Goal: Task Accomplishment & Management: Complete application form

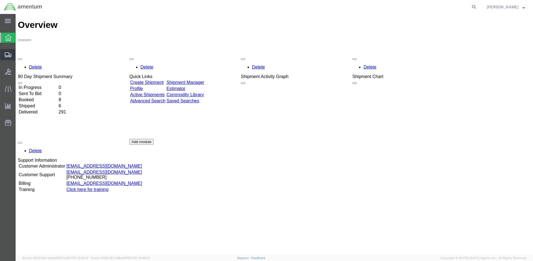
click at [0, 0] on span "Create Shipment" at bounding box center [0, 0] width 0 height 0
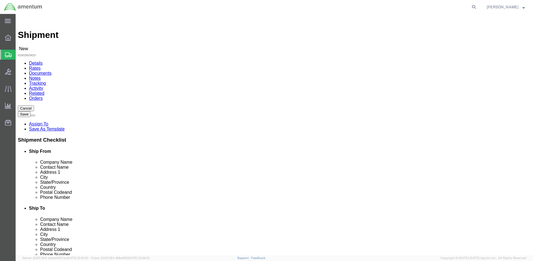
select select
click input "text"
type input "[PERSON_NAME]"
click p "- Amentum - ([PERSON_NAME]***) BLDG [STREET_ADDRESS][PERSON_NAME] Defrenn Army …"
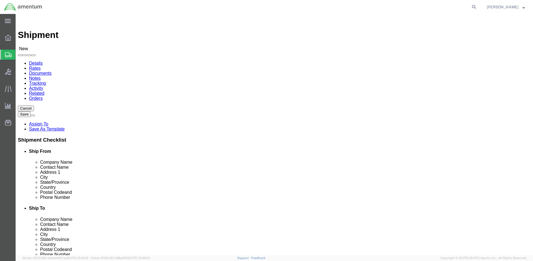
select select "[GEOGRAPHIC_DATA]"
type input "[PERSON_NAME]"
click div "Shipment Information Package Information Special Services"
click input "text"
type input "[PERSON_NAME]"
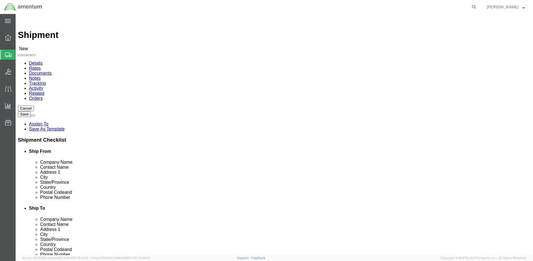
click input "text"
paste input "San Antonio Army Aviation Support Facility"
type input "San Antonio Army Aviation Support Facility"
click input "text"
paste input "5500 IH 10 east"
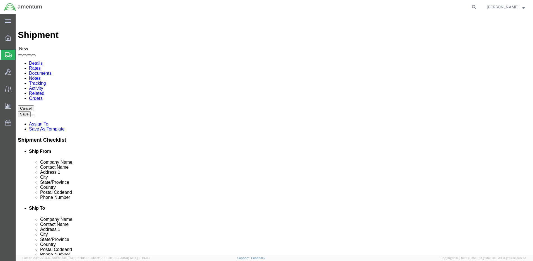
type input "5500 IH 10 east"
click input "text"
paste input "San Antonio"
type input "San Antonio"
click label "City"
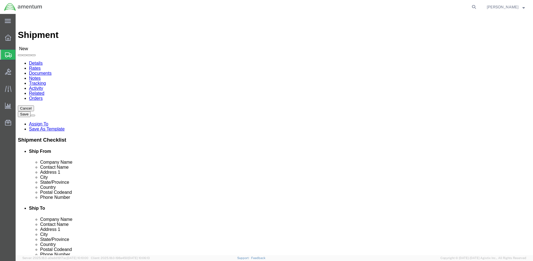
click body "Shipment New Details Rates Documents Notes Tracking Activity Related Orders Can…"
click input "Postal Code"
paste input "78219"
type input "78219"
click input "text"
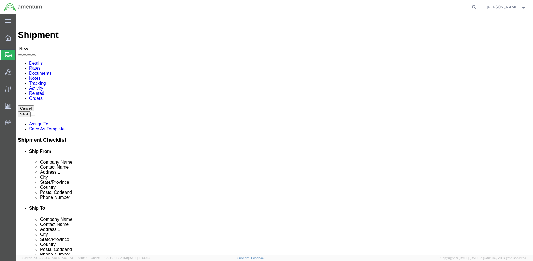
paste input "[PHONE_NUMBER]"
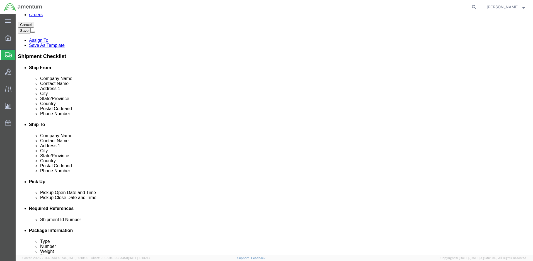
type input "[PHONE_NUMBER]"
click input "text"
paste input "[PERSON_NAME][EMAIL_ADDRESS][PERSON_NAME][DOMAIN_NAME]"
type input "[PERSON_NAME][EMAIL_ADDRESS][PERSON_NAME][DOMAIN_NAME]"
click input "checkbox"
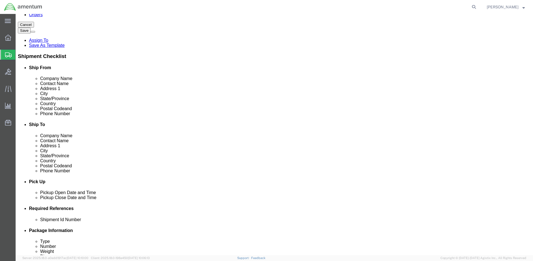
click input "checkbox"
checkbox input "true"
click input "text"
paste input "4999.R.2521.BL.BH.01.CAVA.00"
type input "4999.R.2521.BL.BH.01.CAVA.00"
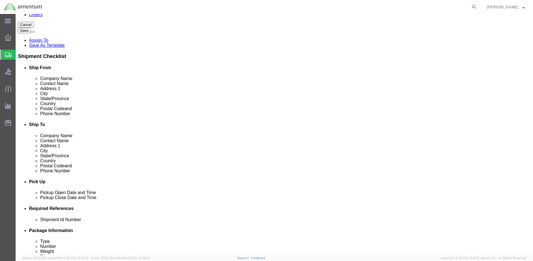
click button "Continue"
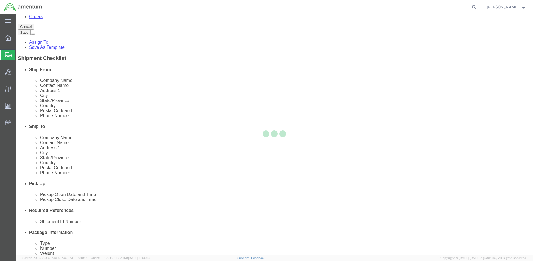
select select "CBOX"
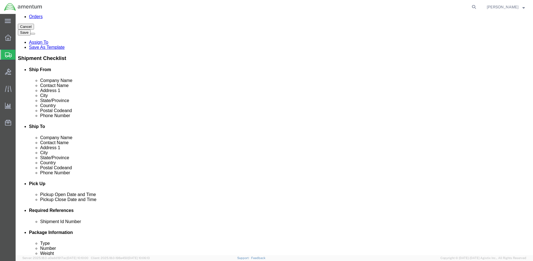
click input "text"
type input "15"
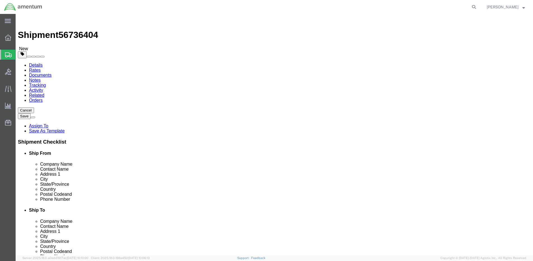
type input "11"
type input "15.0"
click link "Add Content"
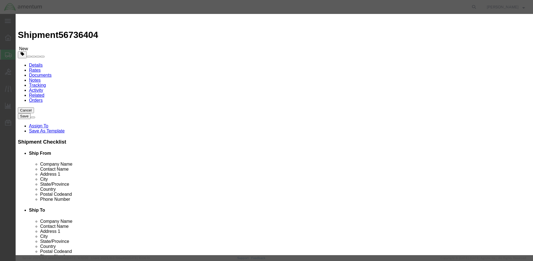
click input "text"
type input "Bellcrank"
click input "0"
type input "1"
click input "text"
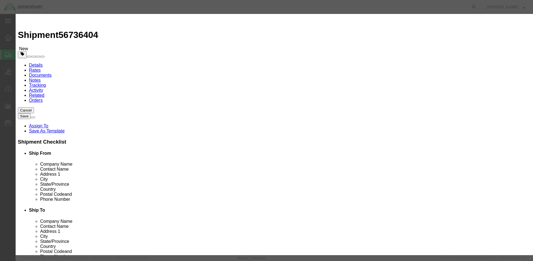
type input "4000.00"
select select "50"
click textarea
paste textarea "[PHONE_NUMBER]"
type textarea "[PHONE_NUMBER]"
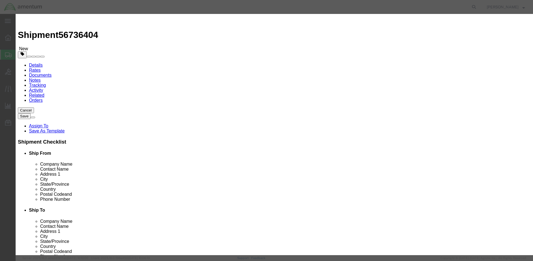
select select "US"
click button "Save & Close"
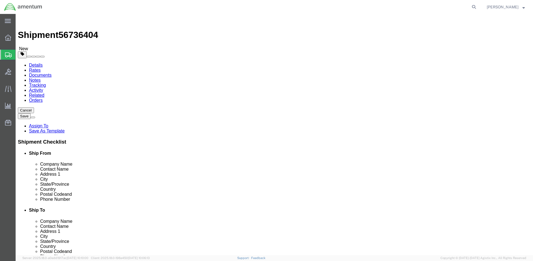
click icon
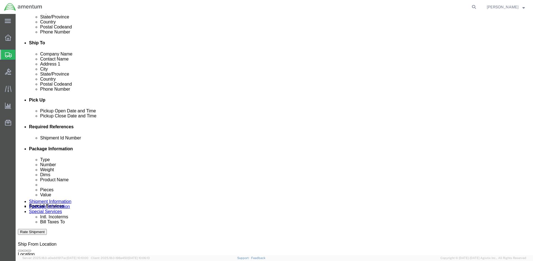
click div "[DATE] 5:00 PM"
click input "5:00 PM"
type input "3:00 PM"
click button "Apply"
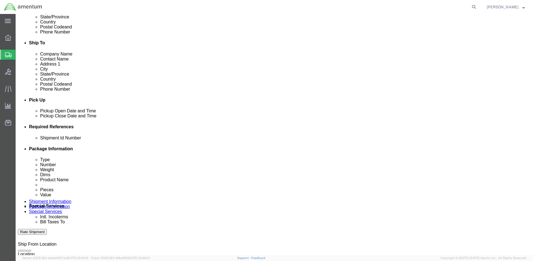
click button "Rate Shipment"
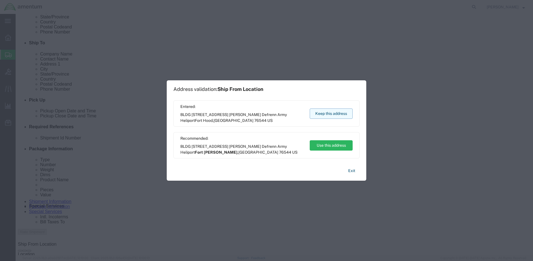
scroll to position [112, 0]
click at [330, 114] on button "Keep this address" at bounding box center [331, 114] width 43 height 10
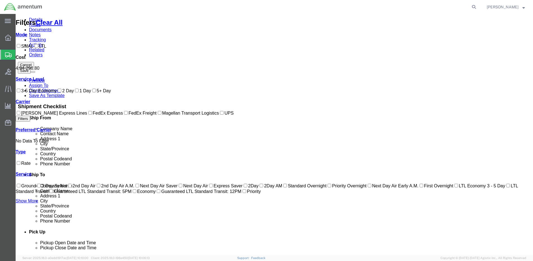
scroll to position [0, 0]
